Goal: Navigation & Orientation: Find specific page/section

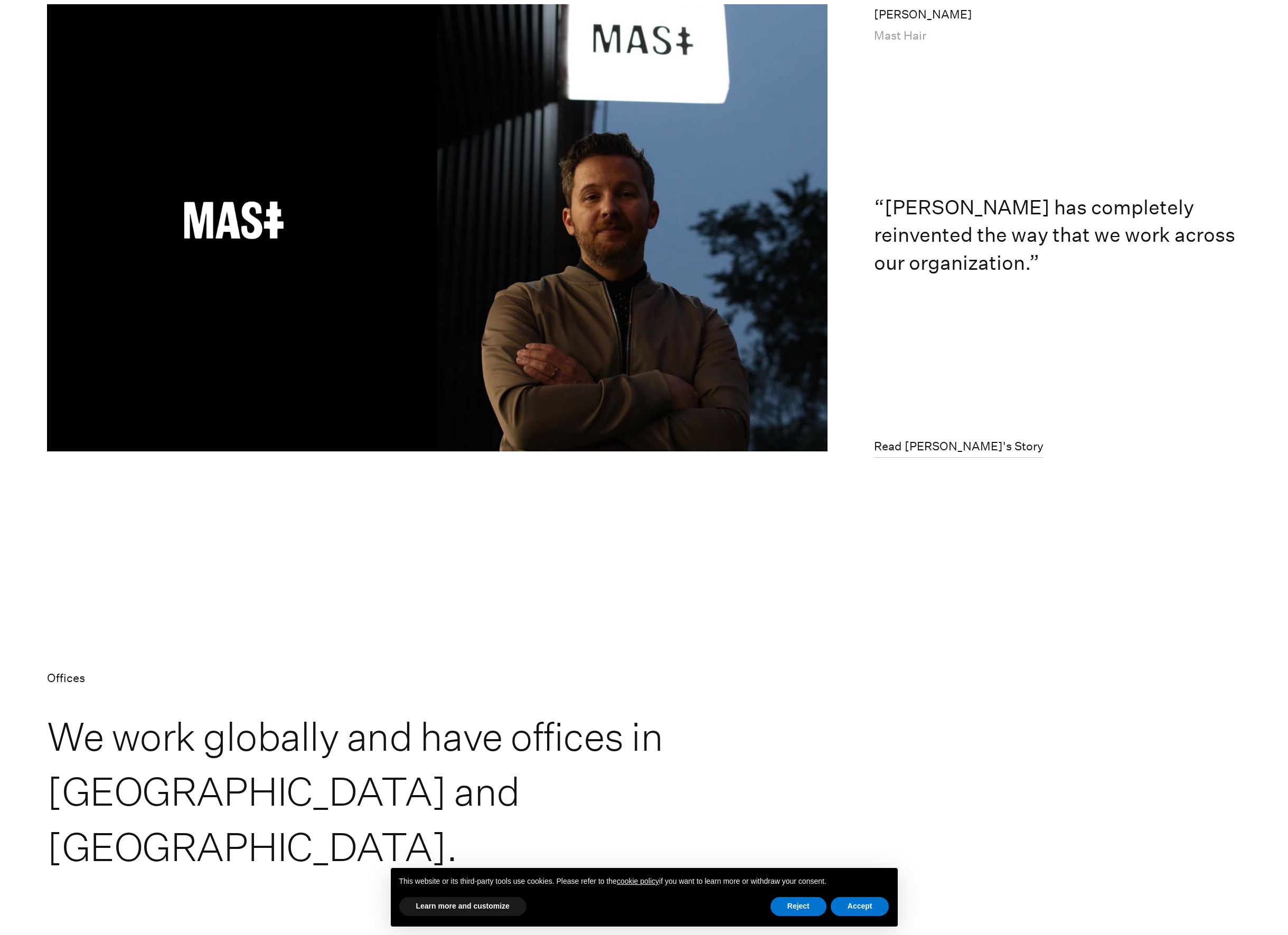
scroll to position [7494, 0]
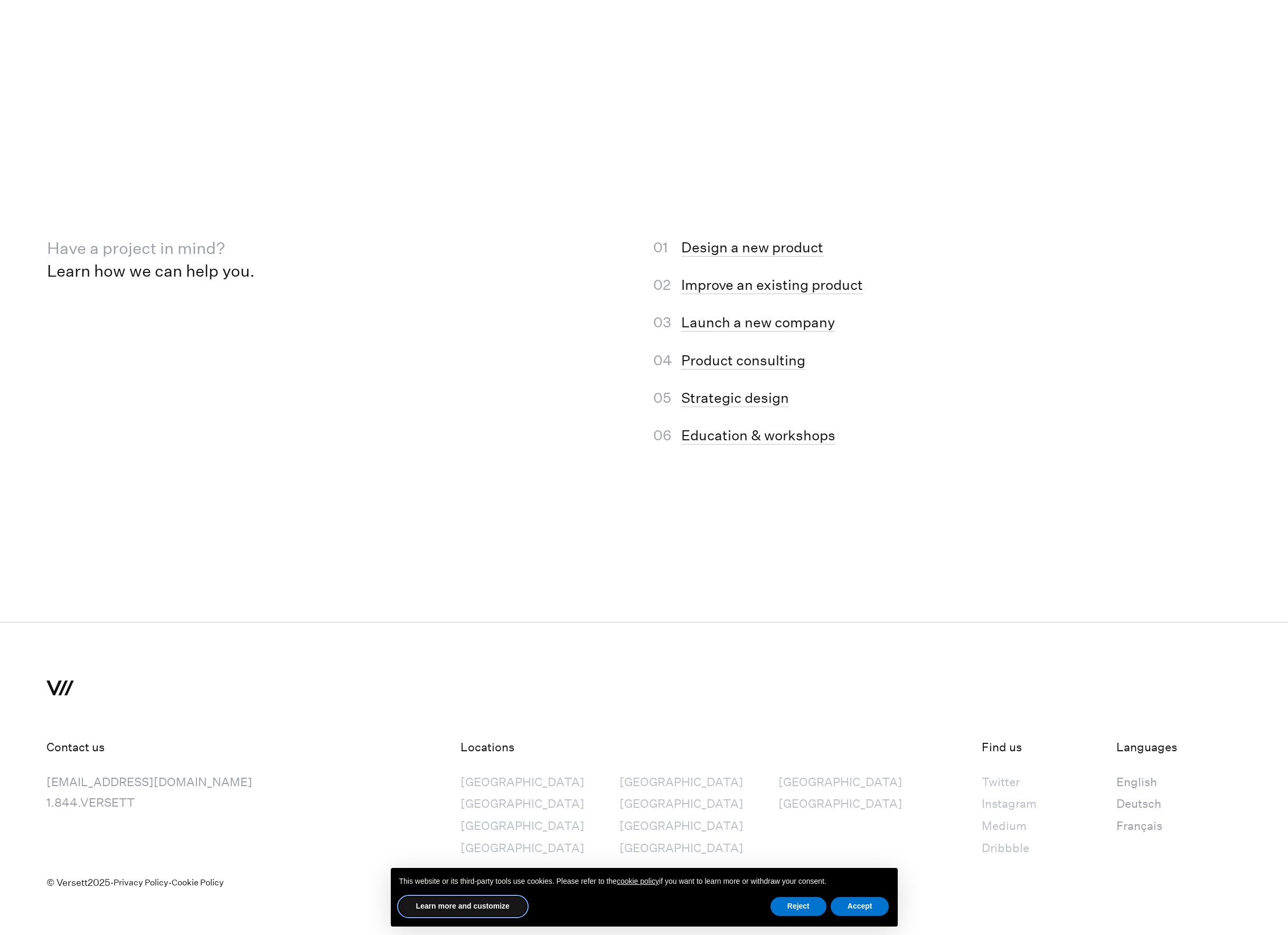
click at [469, 909] on button "Learn more and customize" at bounding box center [463, 907] width 127 height 19
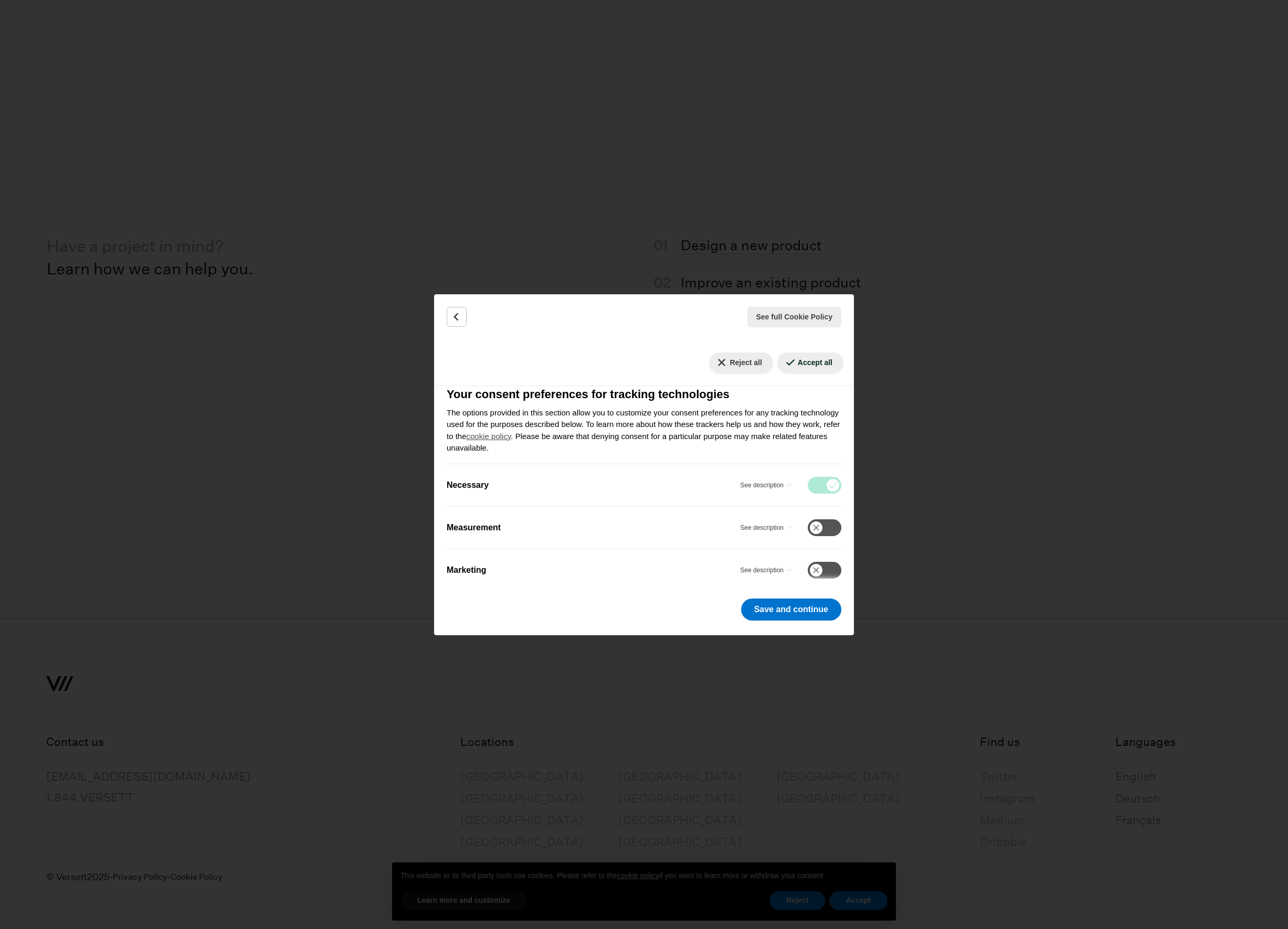
scroll to position [145, 0]
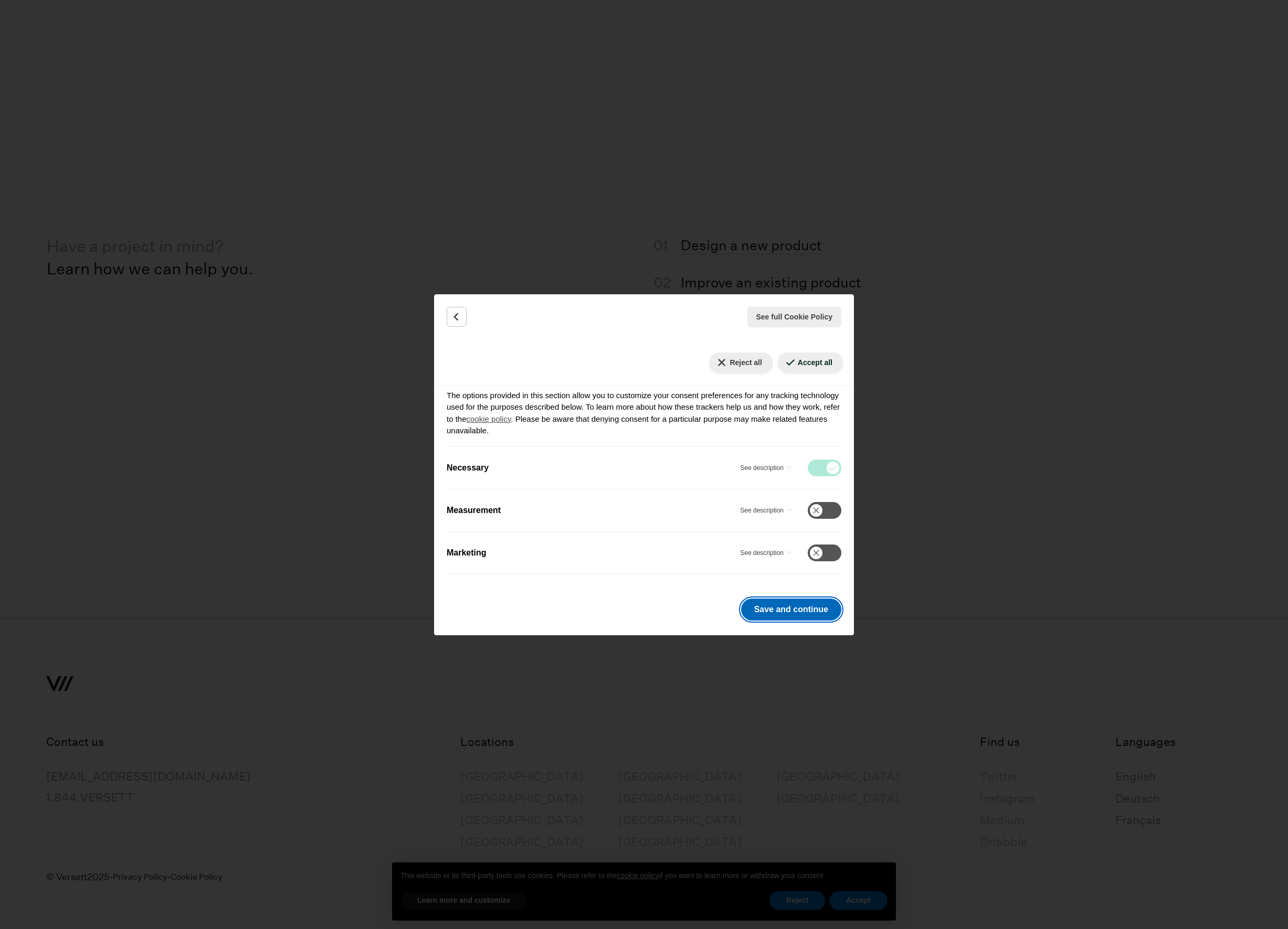
click at [789, 604] on button "Save and continue" at bounding box center [791, 609] width 100 height 22
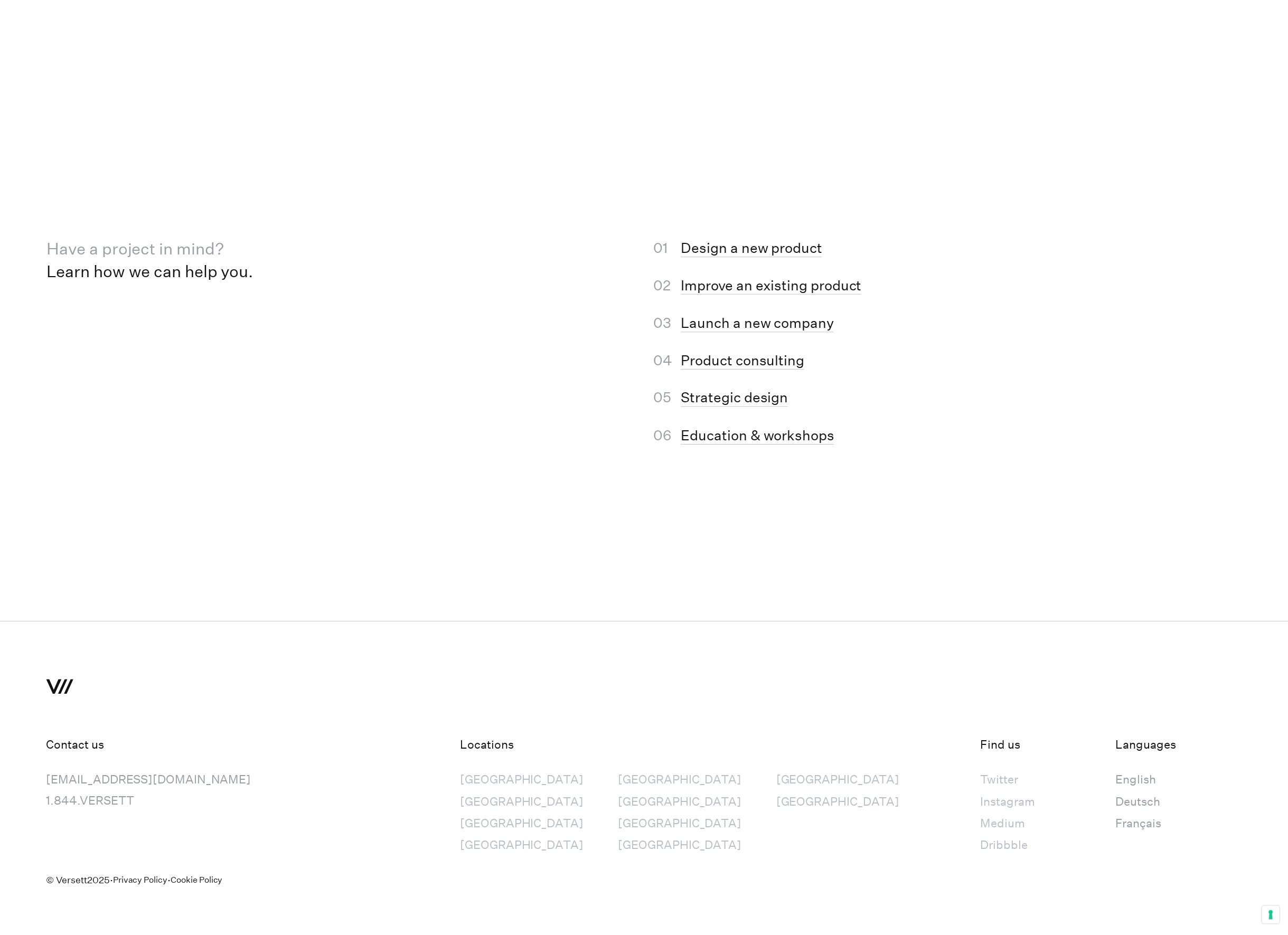
scroll to position [7494, 0]
click at [486, 777] on div "[GEOGRAPHIC_DATA]" at bounding box center [522, 783] width 124 height 21
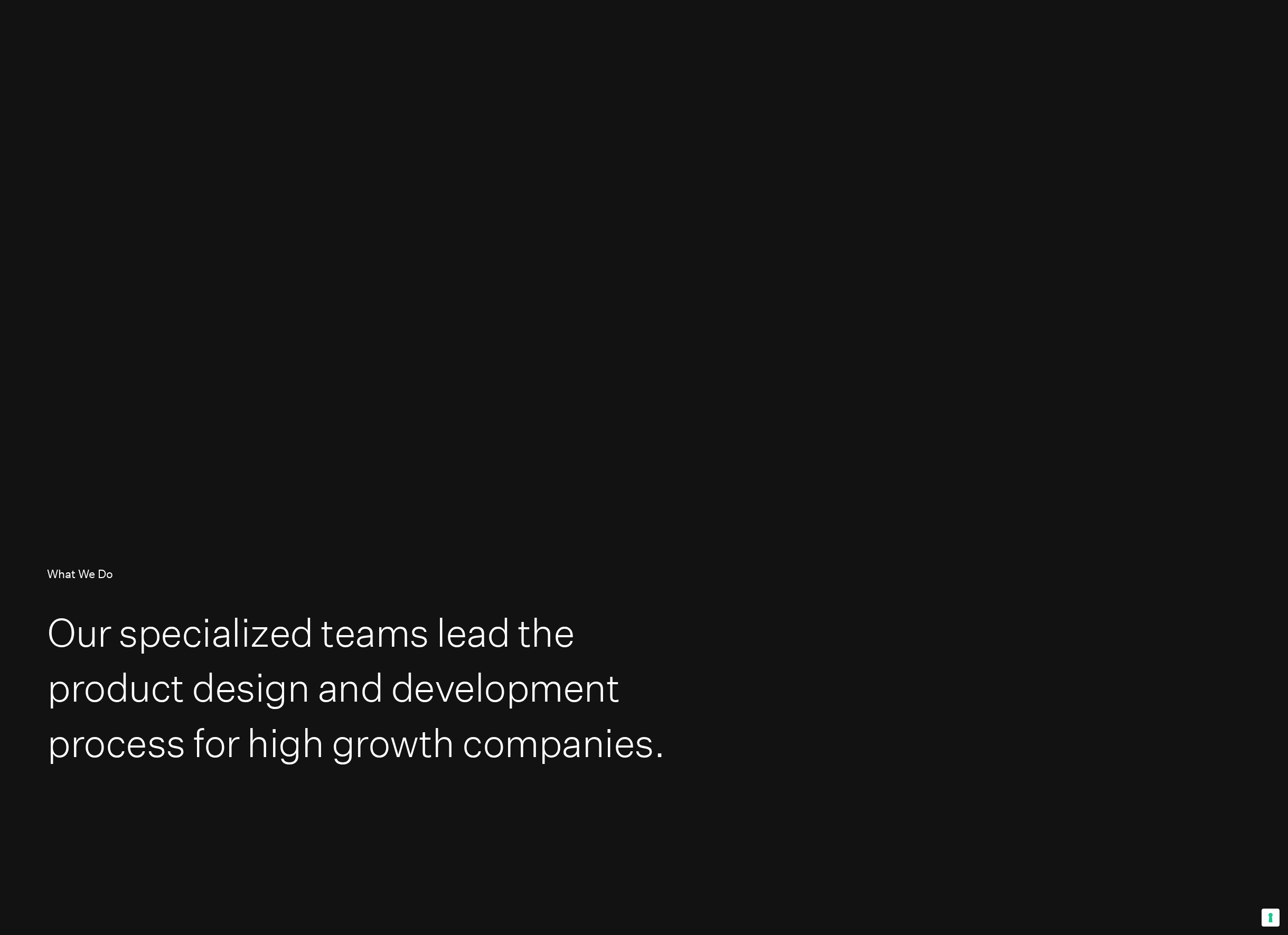
scroll to position [0, 0]
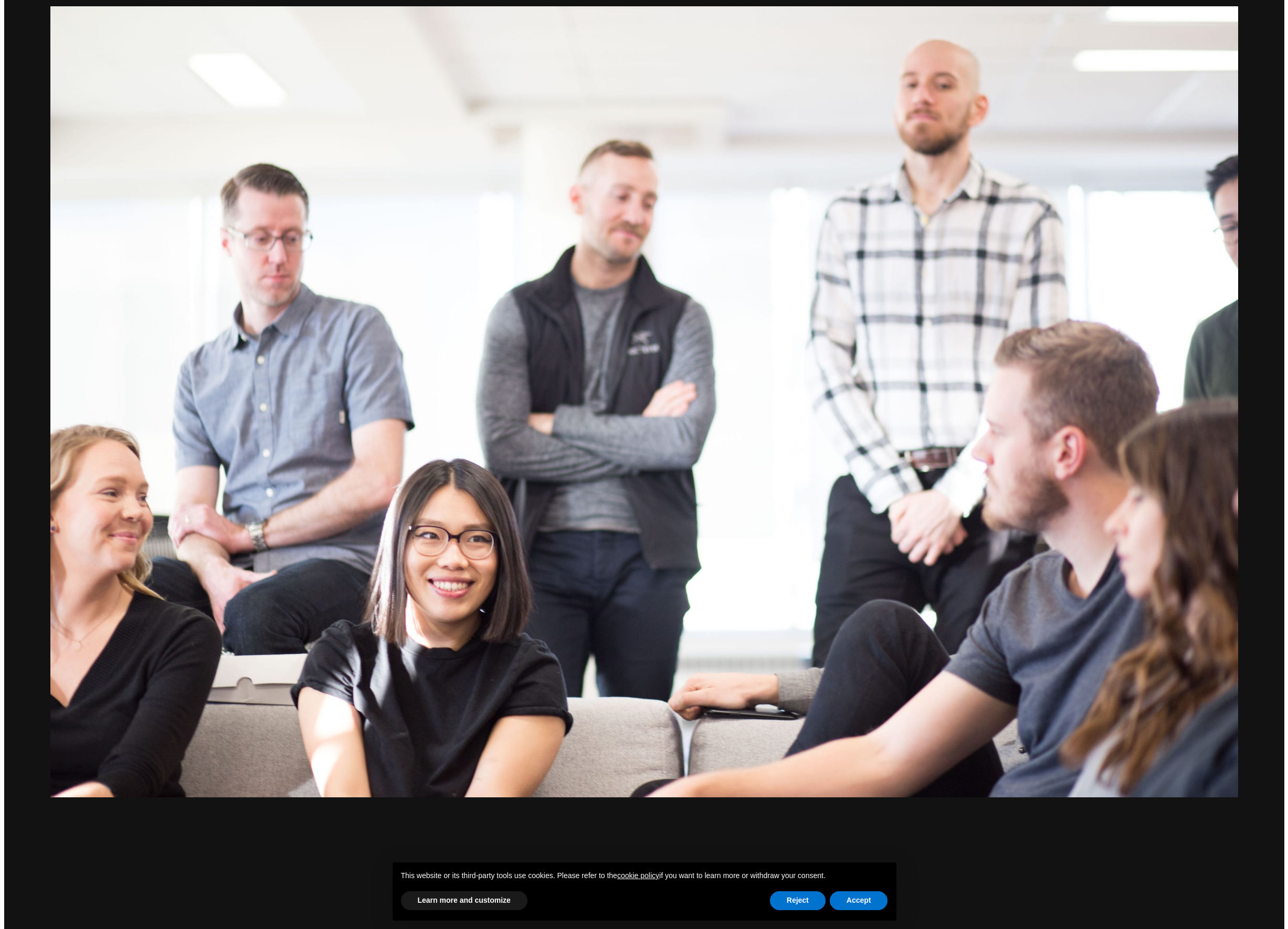
scroll to position [772, 0]
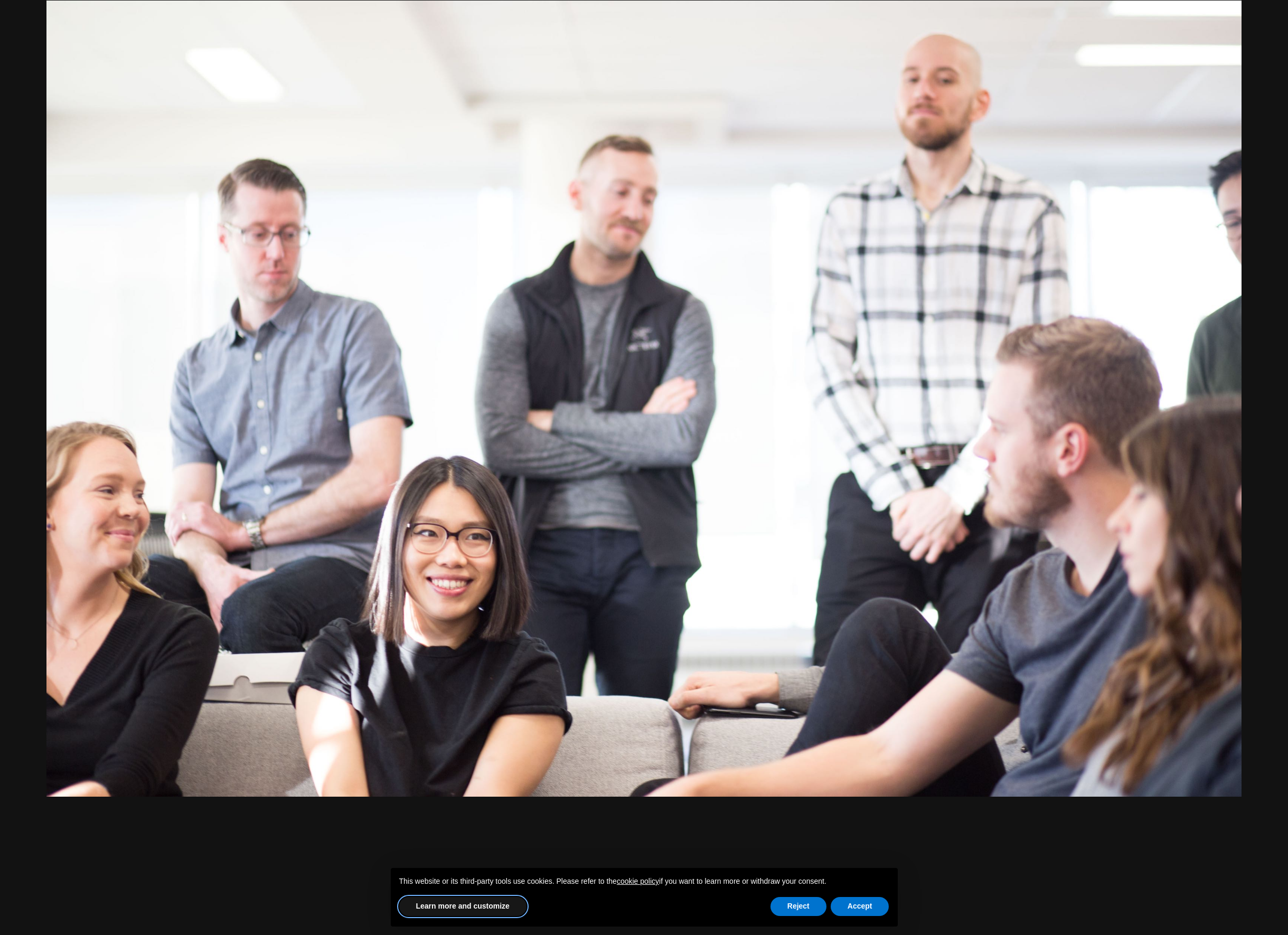
click at [455, 901] on button "Learn more and customize" at bounding box center [463, 907] width 127 height 19
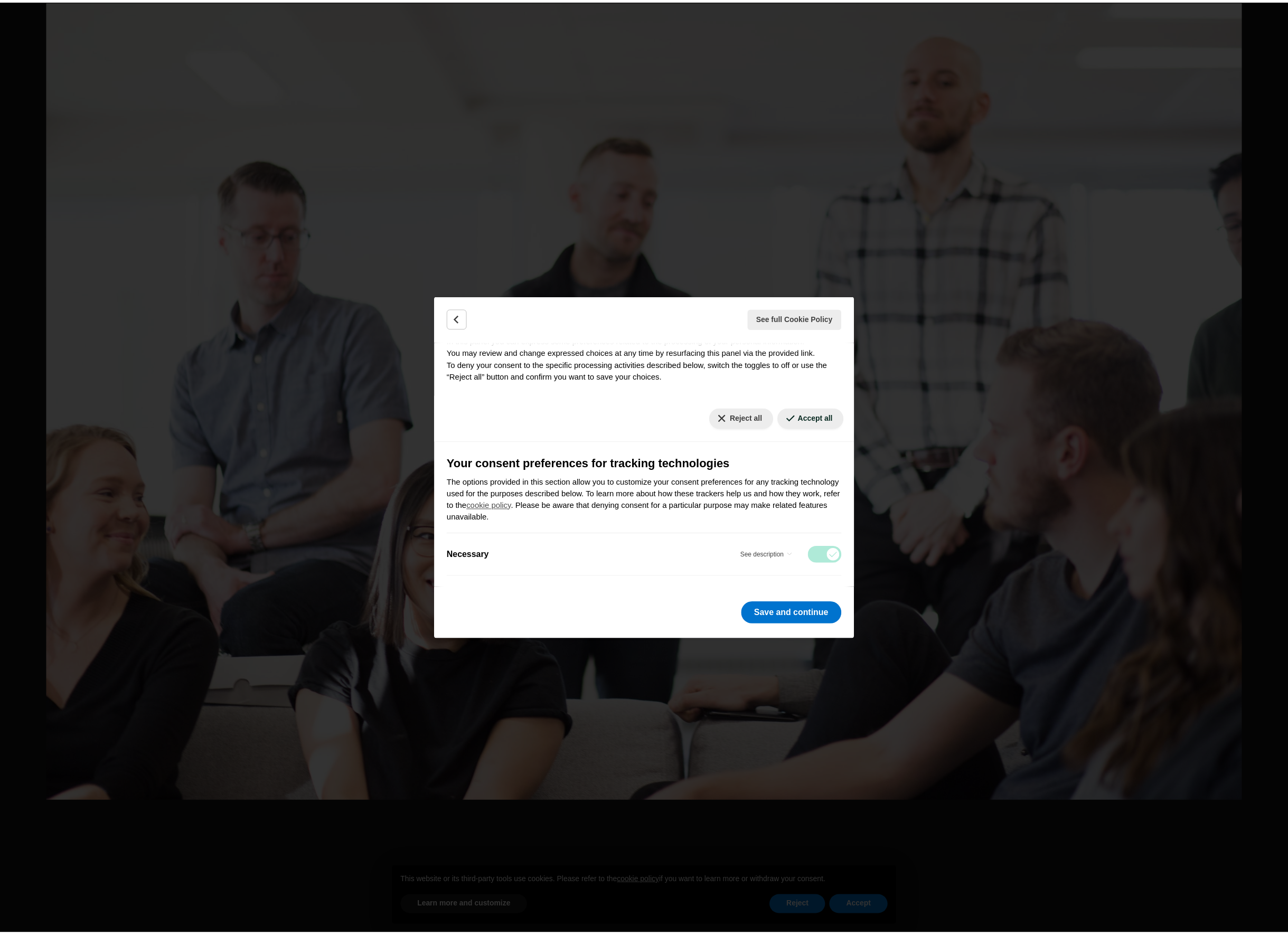
scroll to position [145, 0]
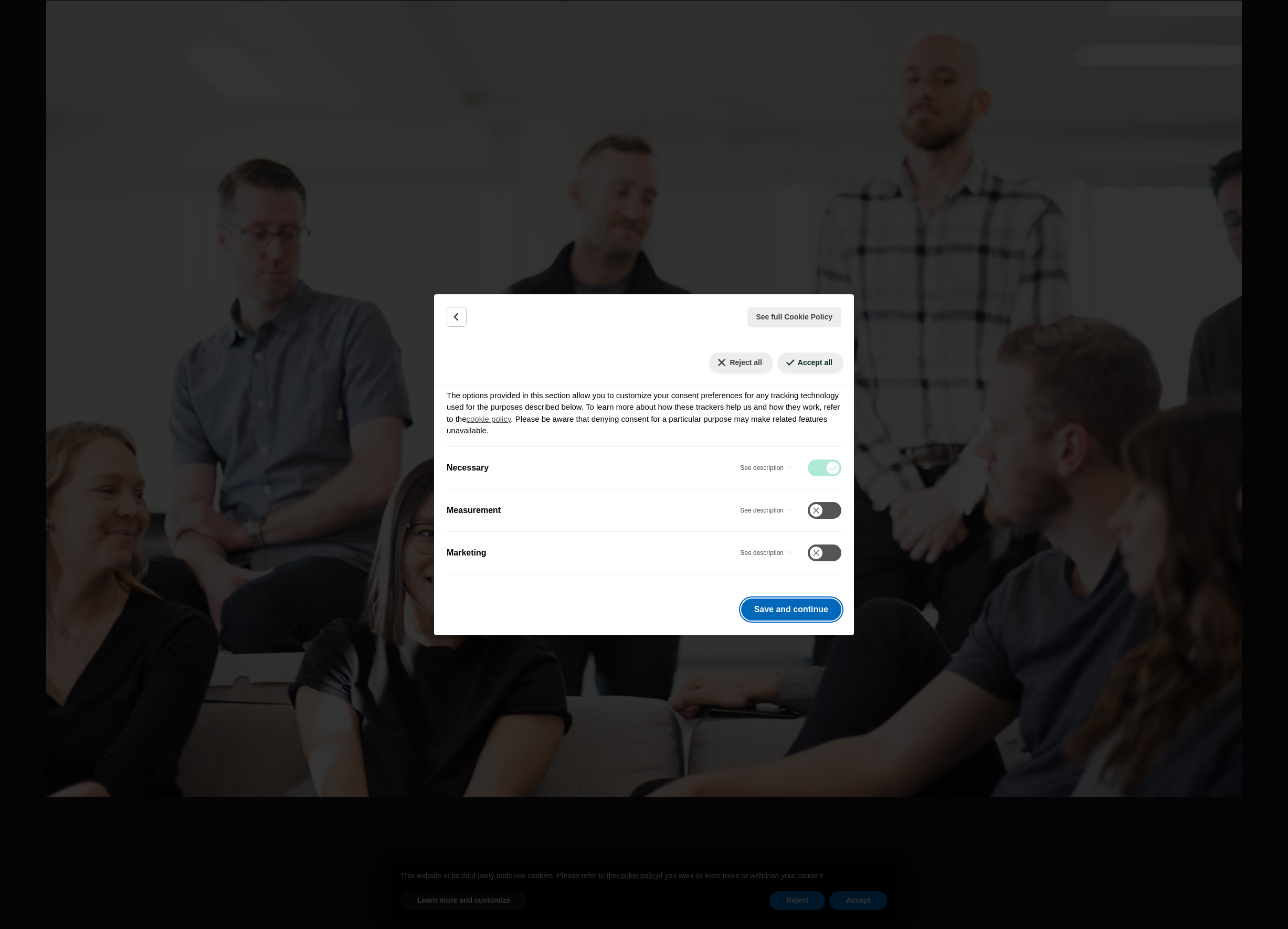
click at [781, 611] on button "Save and continue" at bounding box center [791, 609] width 100 height 22
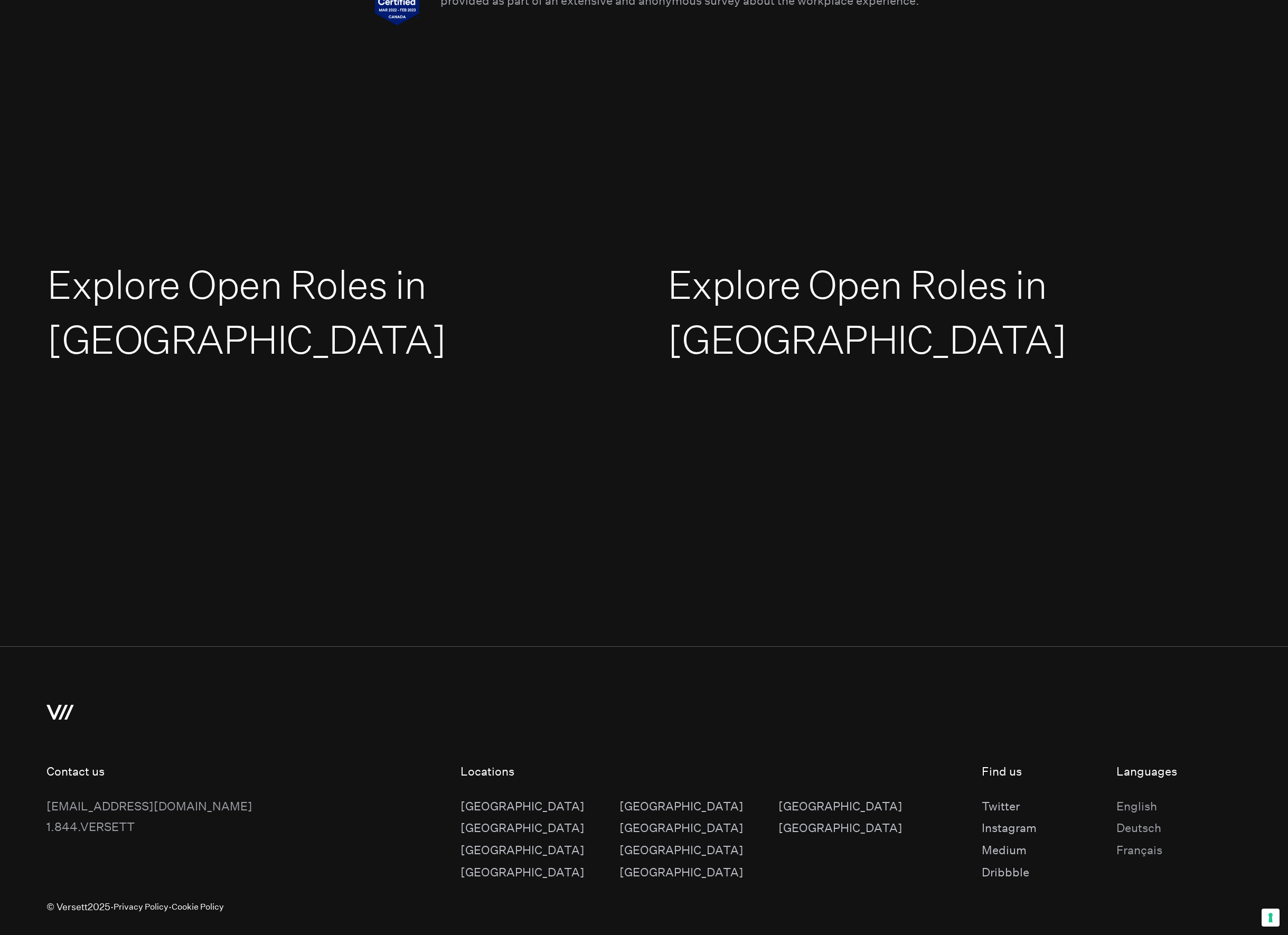
scroll to position [2377, 0]
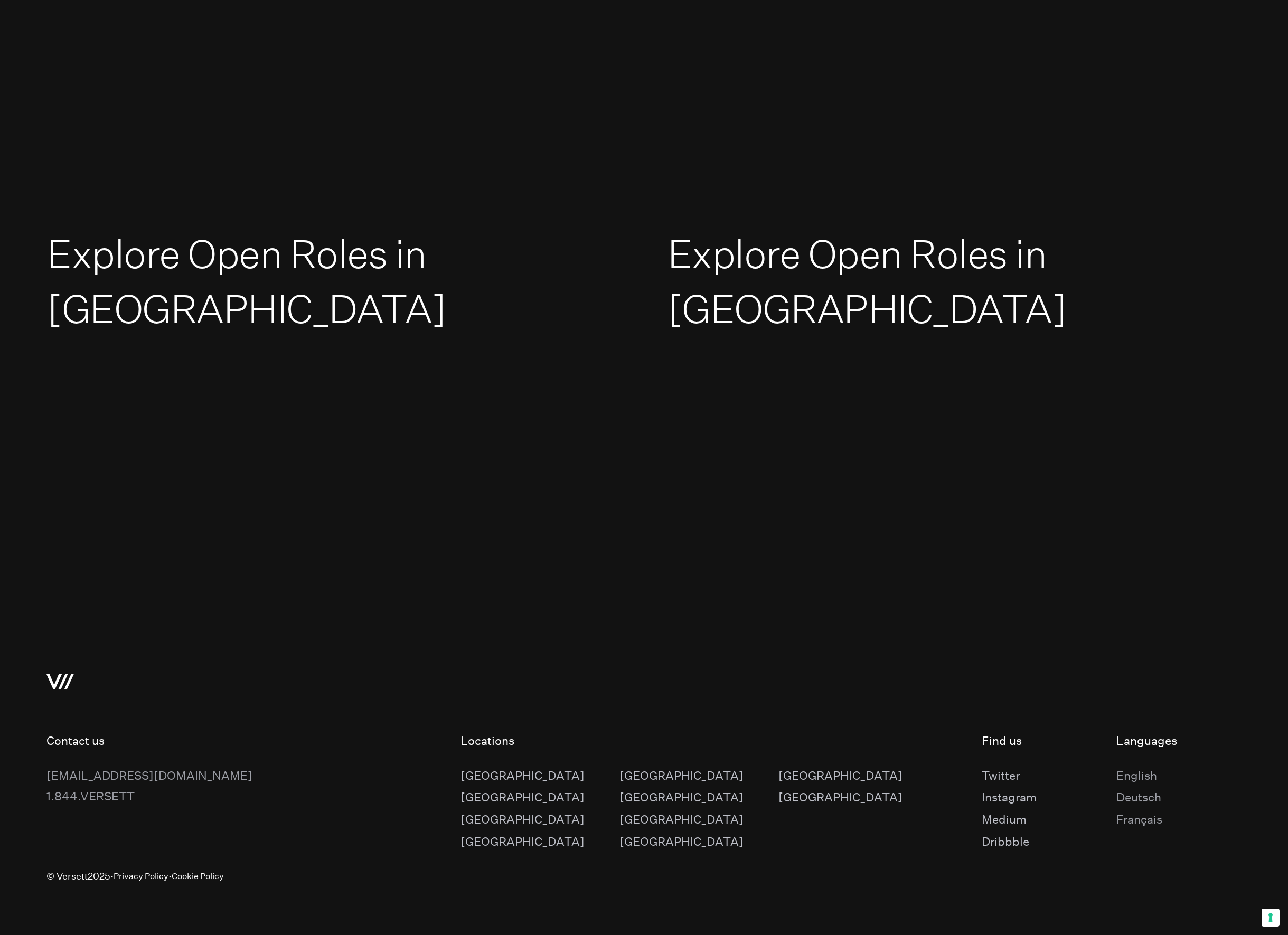
click at [472, 776] on div "[GEOGRAPHIC_DATA]" at bounding box center [522, 776] width 124 height 21
click at [215, 280] on h2 "Explore Open Roles in [GEOGRAPHIC_DATA]" at bounding box center [334, 281] width 574 height 110
click at [941, 251] on link "Explore Open Roles in [GEOGRAPHIC_DATA]" at bounding box center [867, 282] width 399 height 103
click at [249, 260] on link "Explore Open Roles in [GEOGRAPHIC_DATA]" at bounding box center [247, 282] width 399 height 103
